Goal: Information Seeking & Learning: Learn about a topic

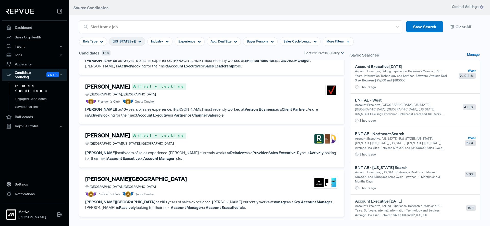
scroll to position [811, 0]
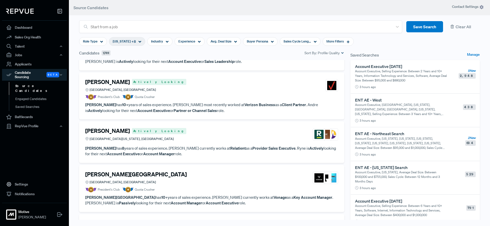
click at [231, 136] on div "[PERSON_NAME] Actively Looking [GEOGRAPHIC_DATA][US_STATE], [GEOGRAPHIC_DATA]" at bounding box center [211, 135] width 253 height 14
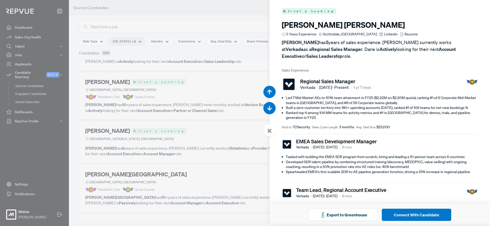
scroll to position [4076, 0]
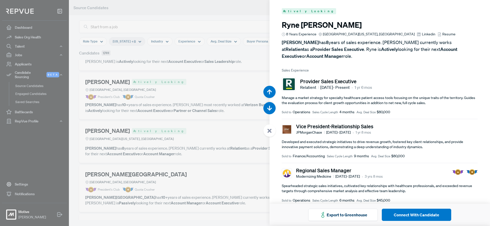
click at [267, 133] on use at bounding box center [269, 131] width 4 height 4
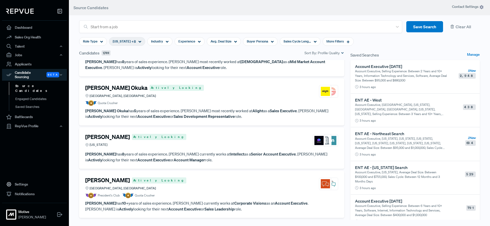
scroll to position [1089, 0]
click at [203, 151] on p "[PERSON_NAME] has 8 years of sales experience. [PERSON_NAME] currently works at…" at bounding box center [211, 156] width 253 height 11
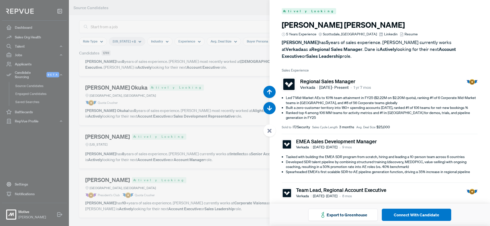
scroll to position [5435, 0]
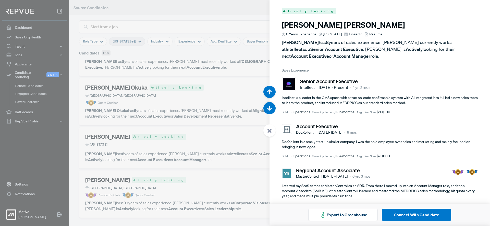
click at [270, 130] on use at bounding box center [269, 131] width 4 height 4
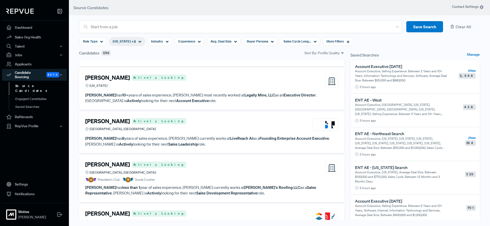
scroll to position [1328, 0]
click at [213, 124] on div "[PERSON_NAME] Actively Looking Greater [GEOGRAPHIC_DATA], [GEOGRAPHIC_DATA]" at bounding box center [211, 125] width 253 height 14
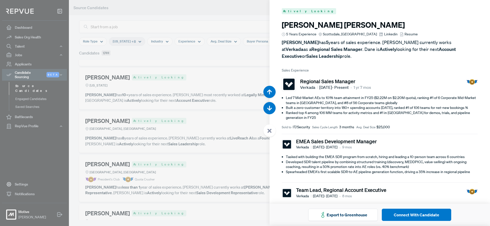
scroll to position [6567, 0]
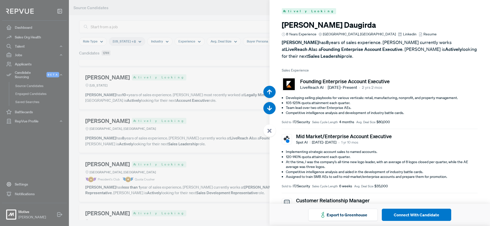
click at [423, 34] on span "Resume" at bounding box center [429, 34] width 13 height 5
click at [303, 26] on h3 "[PERSON_NAME]" at bounding box center [380, 24] width 196 height 9
copy article "[PERSON_NAME]"
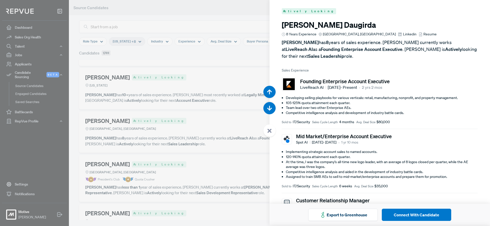
click at [269, 132] on use at bounding box center [269, 131] width 4 height 4
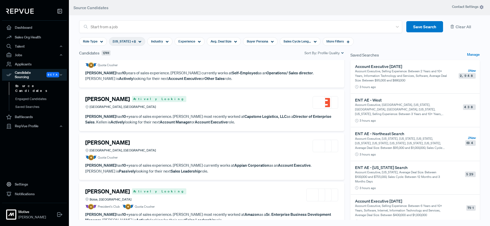
scroll to position [1786, 0]
click at [194, 142] on div "[PERSON_NAME] [GEOGRAPHIC_DATA], [GEOGRAPHIC_DATA]" at bounding box center [211, 146] width 253 height 14
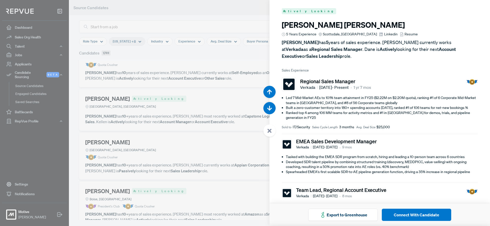
scroll to position [8831, 0]
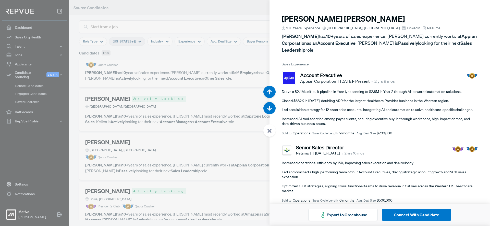
click at [329, 18] on h3 "[PERSON_NAME]" at bounding box center [380, 18] width 196 height 9
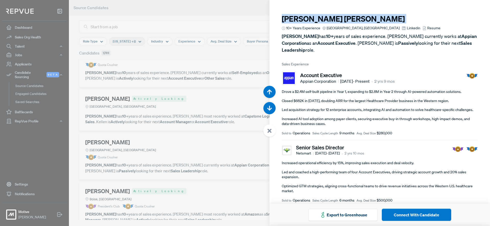
click at [329, 18] on h3 "[PERSON_NAME]" at bounding box center [380, 18] width 196 height 9
copy article "[PERSON_NAME]"
click at [427, 27] on span "Resume" at bounding box center [433, 27] width 13 height 5
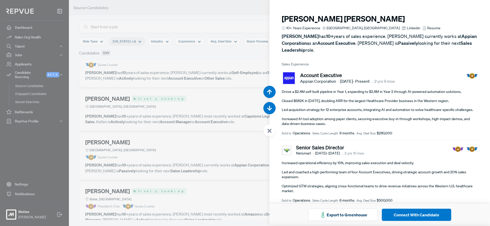
click at [269, 132] on use at bounding box center [269, 131] width 4 height 4
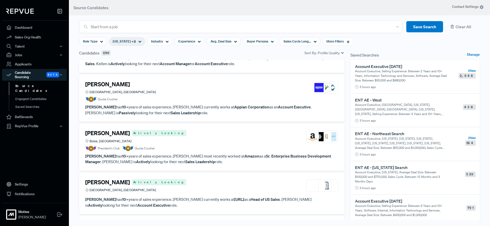
scroll to position [1845, 0]
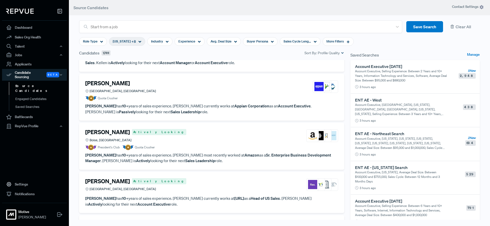
click at [203, 193] on article "[PERSON_NAME] Actively Looking [GEOGRAPHIC_DATA], [GEOGRAPHIC_DATA]" at bounding box center [211, 186] width 253 height 16
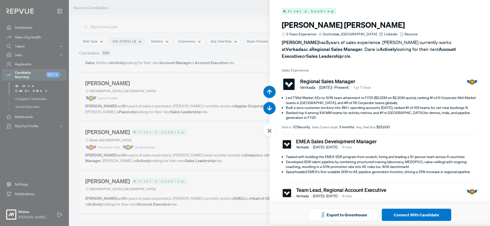
scroll to position [9284, 0]
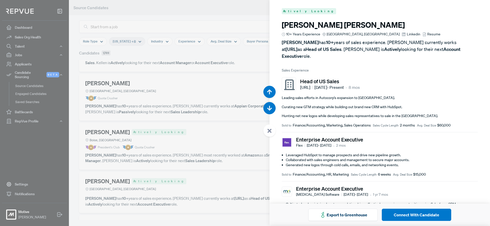
drag, startPoint x: 271, startPoint y: 131, endPoint x: 265, endPoint y: 131, distance: 5.6
click at [271, 131] on icon at bounding box center [269, 131] width 5 height 5
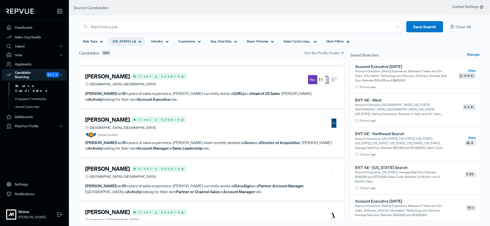
scroll to position [1951, 0]
